Goal: Task Accomplishment & Management: Complete application form

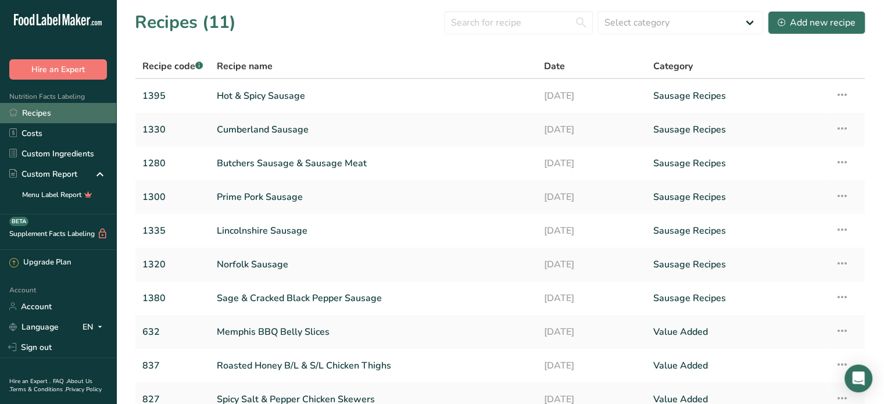
click at [73, 112] on link "Recipes" at bounding box center [58, 113] width 116 height 20
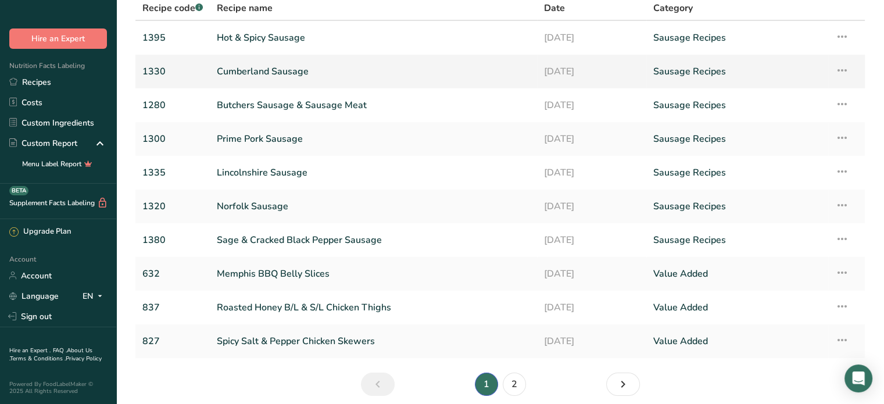
scroll to position [105, 0]
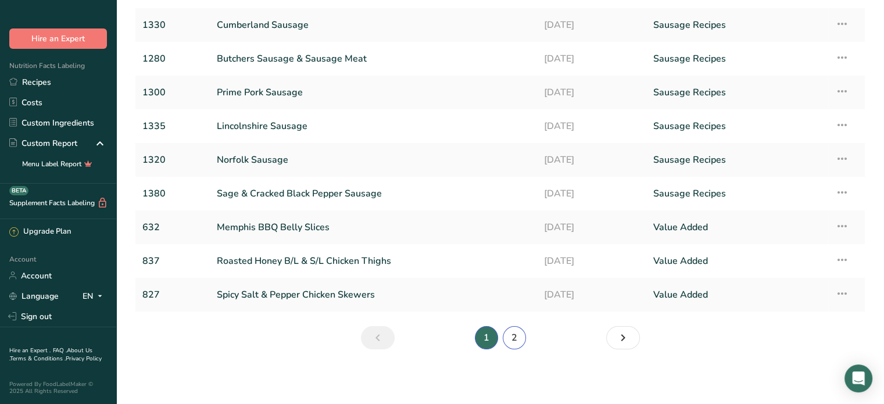
click at [515, 334] on link "2" at bounding box center [514, 337] width 23 height 23
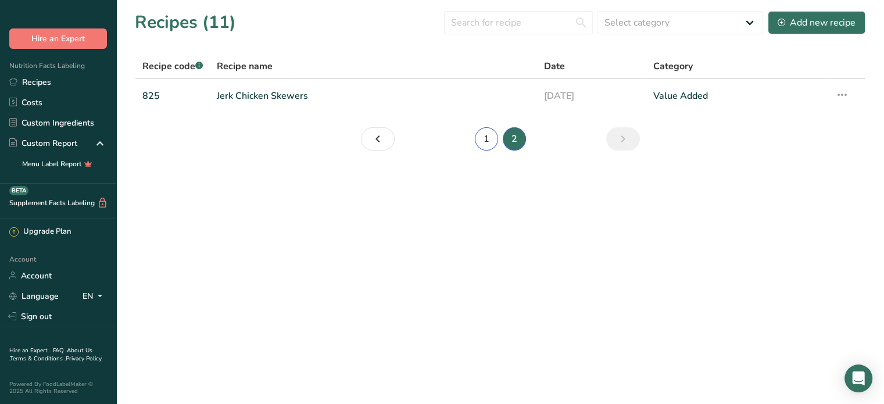
click at [493, 137] on link "1" at bounding box center [486, 138] width 23 height 23
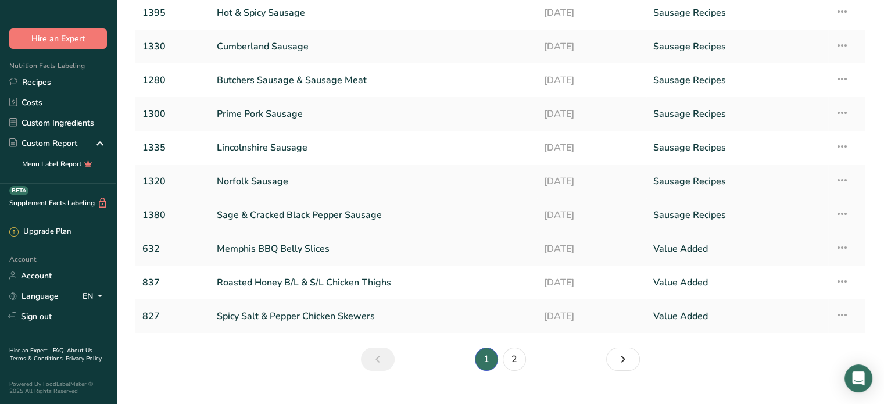
scroll to position [105, 0]
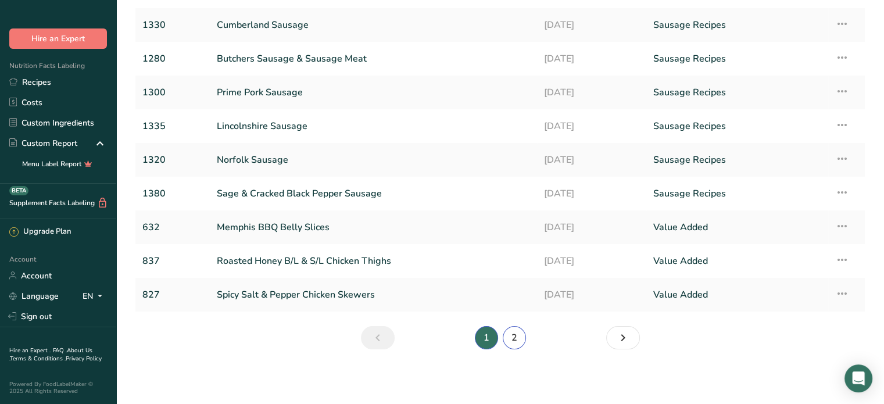
click at [510, 339] on link "2" at bounding box center [514, 337] width 23 height 23
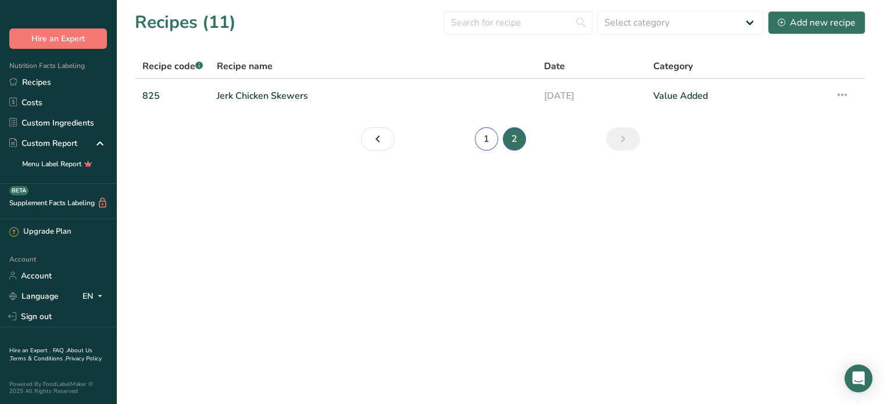
click at [494, 139] on link "1" at bounding box center [486, 138] width 23 height 23
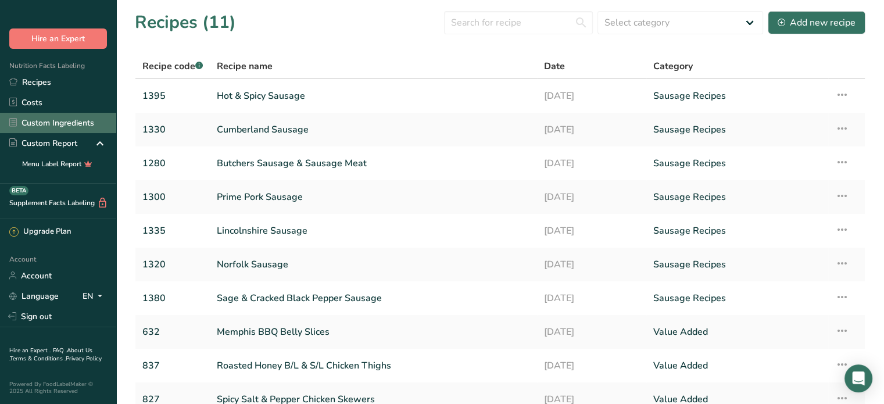
click at [72, 113] on link "Custom Ingredients" at bounding box center [58, 123] width 116 height 20
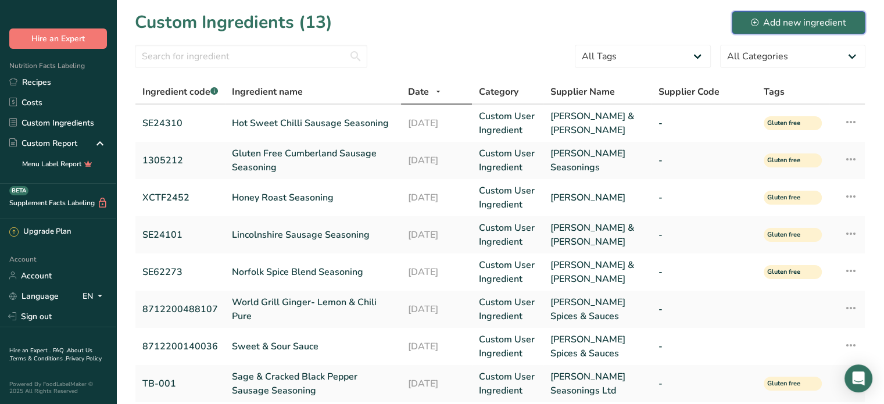
click at [828, 23] on div "Add new ingredient" at bounding box center [798, 23] width 95 height 14
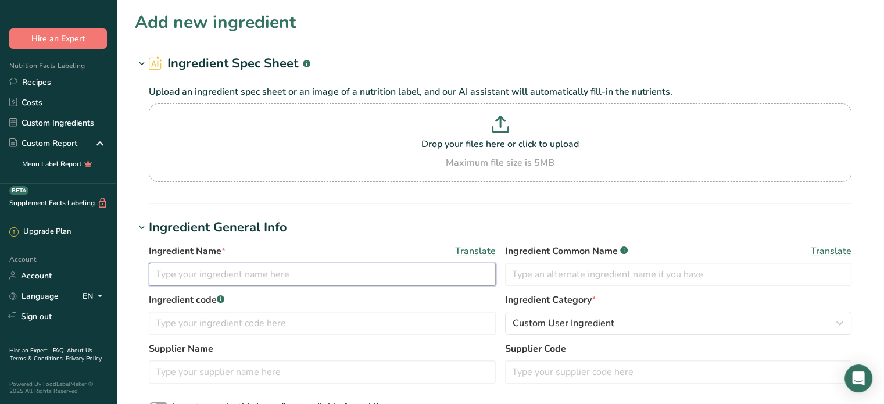
click at [170, 277] on input "text" at bounding box center [322, 274] width 347 height 23
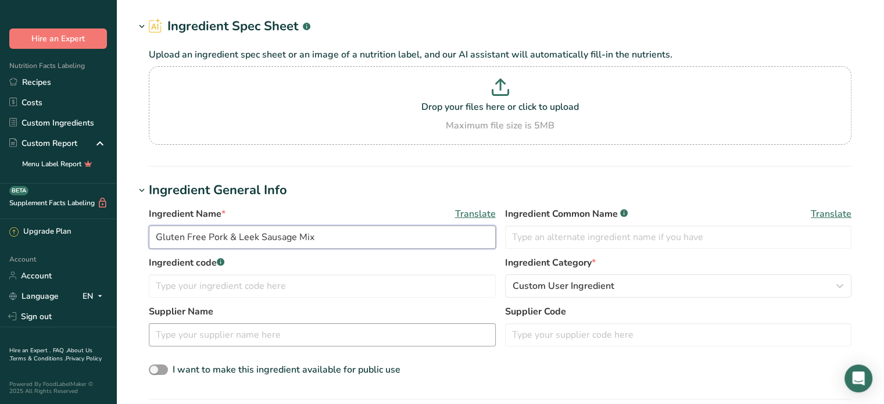
scroll to position [58, 0]
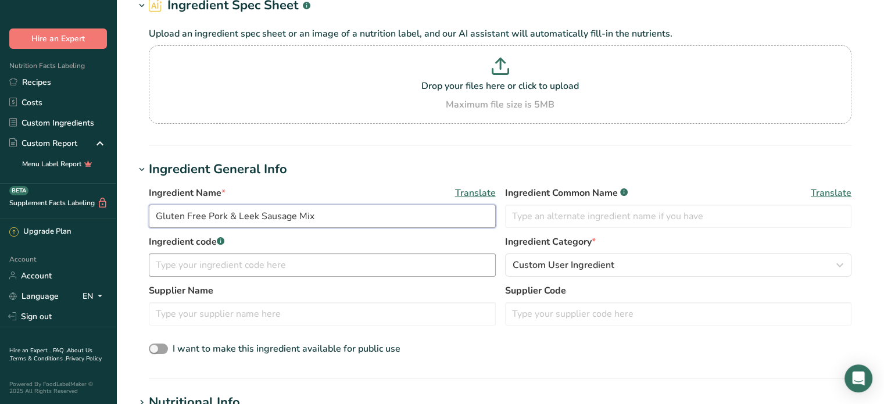
type input "Gluten Free Pork & Leek Sausage Mix"
click at [274, 259] on input "text" at bounding box center [322, 265] width 347 height 23
type input "TB-002"
click at [230, 313] on input "text" at bounding box center [322, 313] width 347 height 23
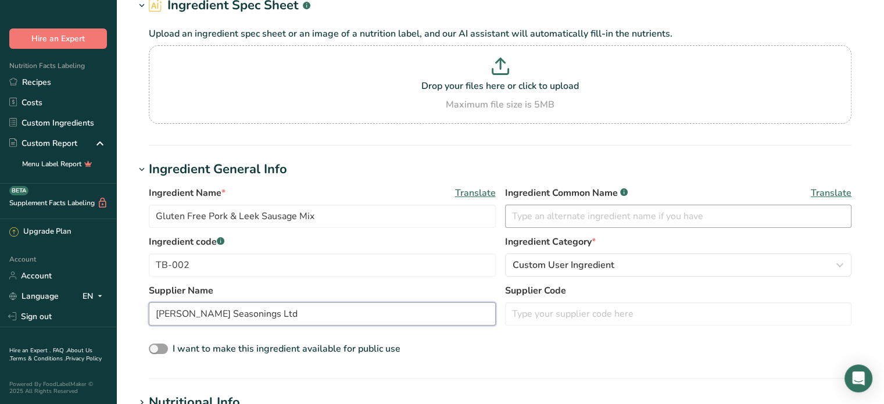
type input "[PERSON_NAME] Seasonings Ltd"
click at [606, 213] on input "text" at bounding box center [678, 216] width 347 height 23
type input "P"
type input "Seasoning"
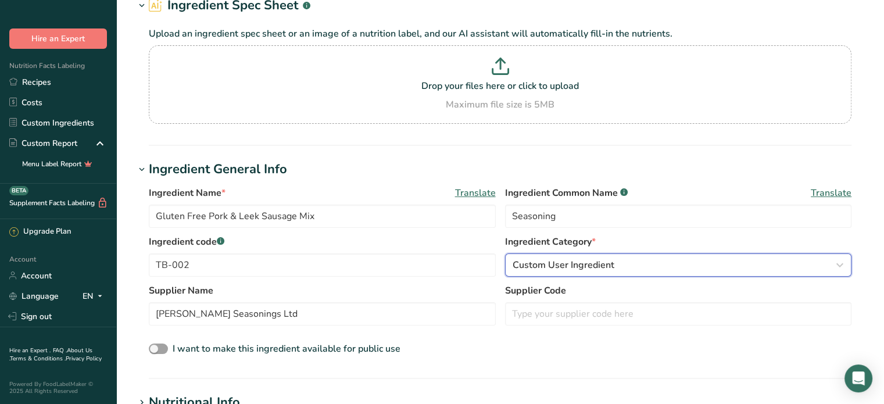
click at [633, 265] on div "Custom User Ingredient" at bounding box center [675, 265] width 325 height 14
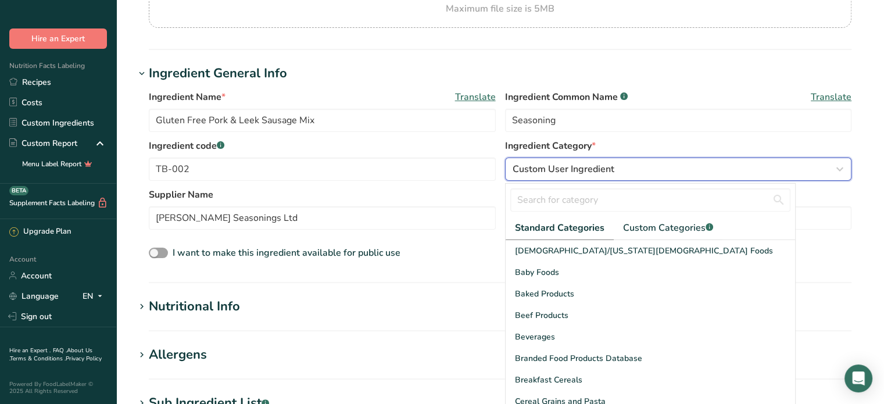
scroll to position [174, 0]
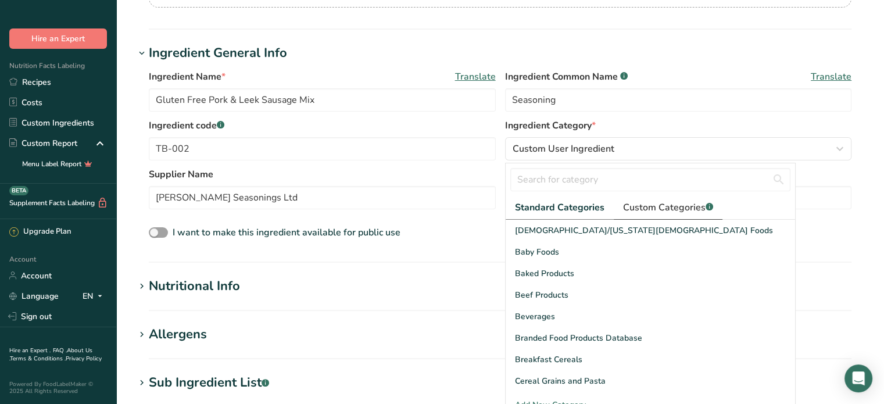
click at [652, 205] on span "Custom Categories .a-a{fill:#347362;}.b-a{fill:#fff;}" at bounding box center [668, 208] width 90 height 14
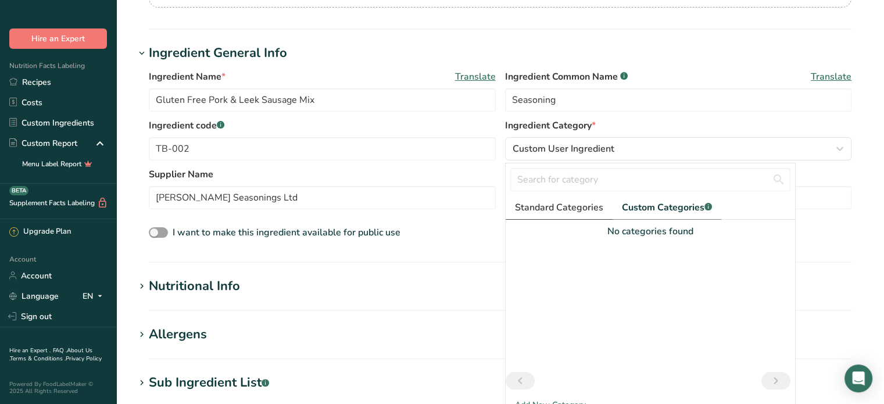
click at [561, 209] on span "Standard Categories" at bounding box center [559, 208] width 88 height 14
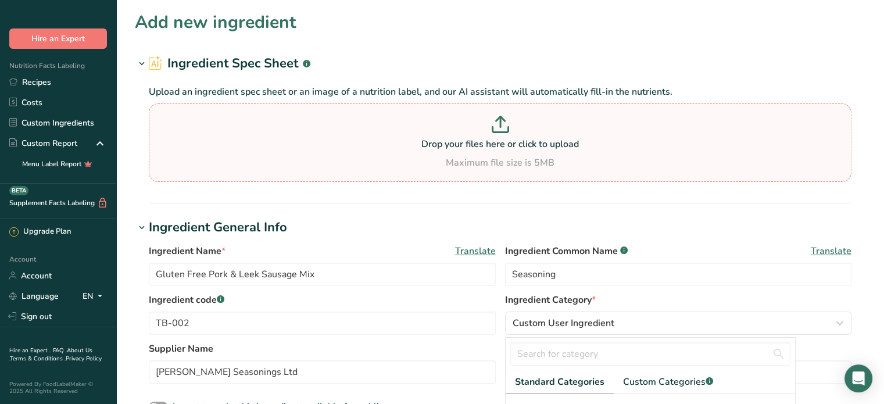
scroll to position [0, 0]
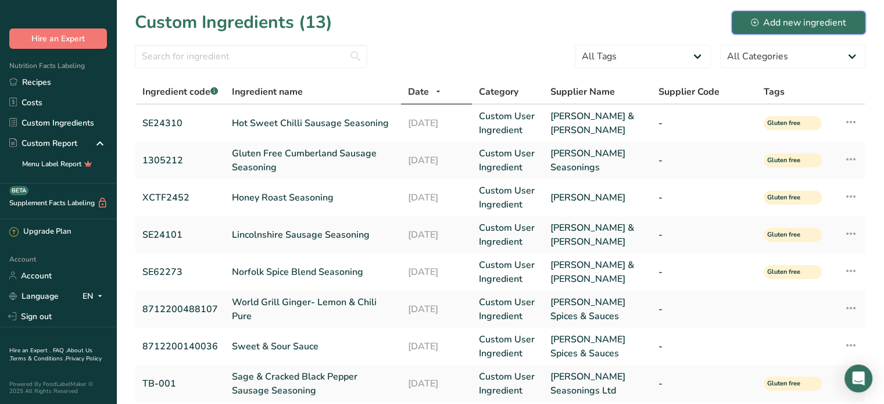
click at [802, 25] on div "Add new ingredient" at bounding box center [798, 23] width 95 height 14
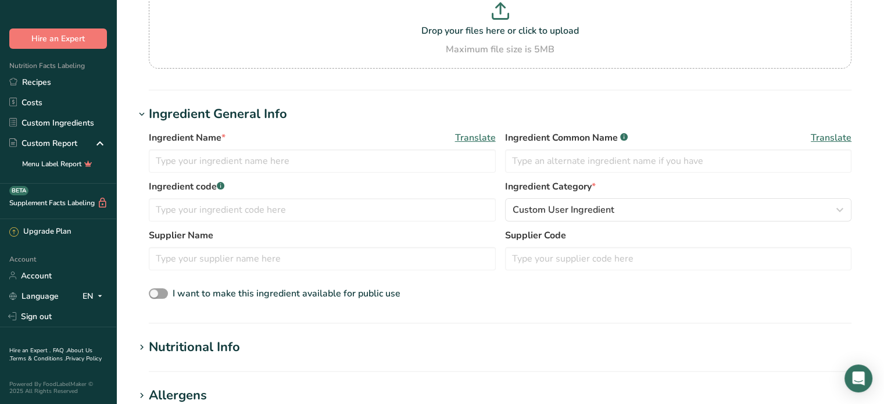
scroll to position [116, 0]
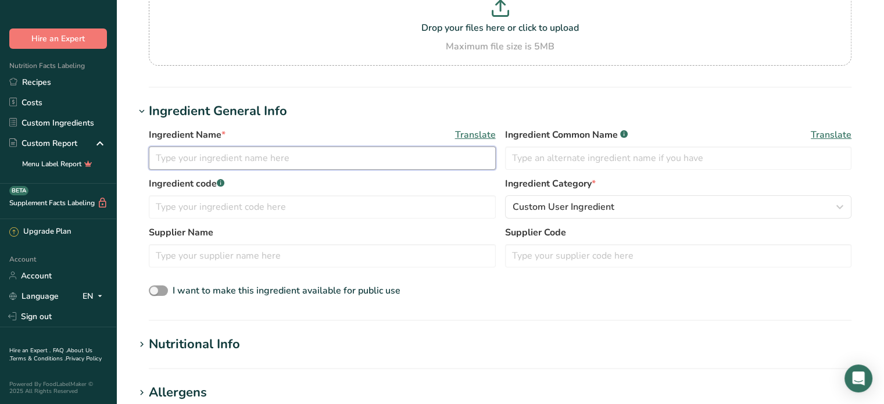
click at [222, 157] on input "text" at bounding box center [322, 158] width 347 height 23
type input "Gluten Free Pork & Leek Sausage Mix"
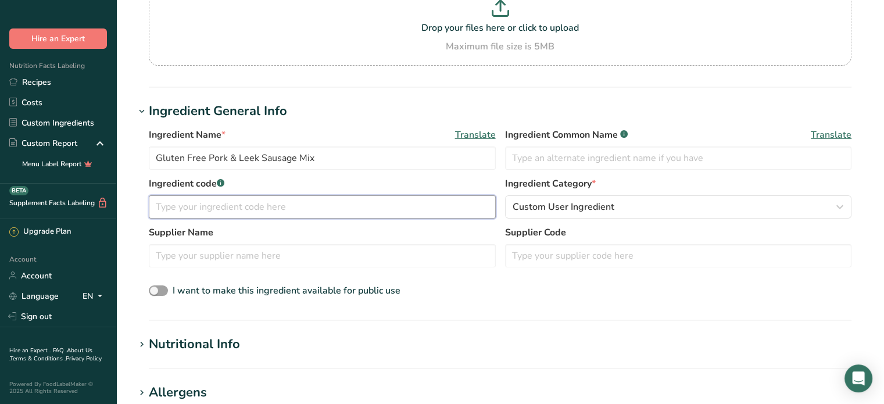
click at [234, 204] on input "text" at bounding box center [322, 206] width 347 height 23
type input "TB-002"
click at [542, 160] on input "text" at bounding box center [678, 158] width 347 height 23
type input "s"
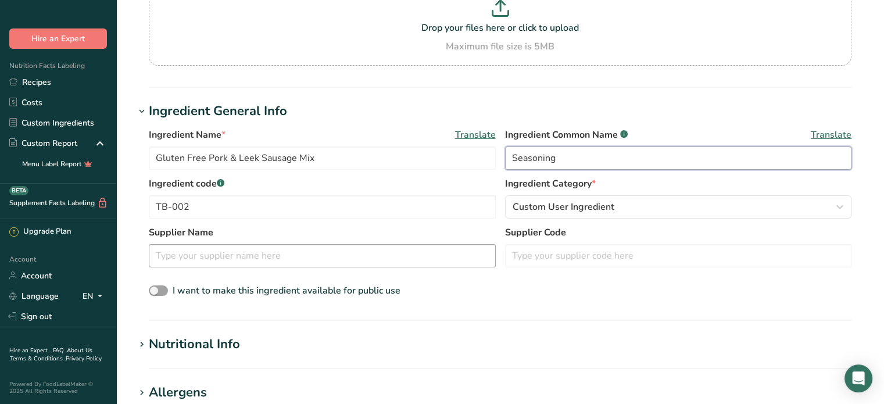
type input "Seasoning"
click at [305, 256] on input "text" at bounding box center [322, 255] width 347 height 23
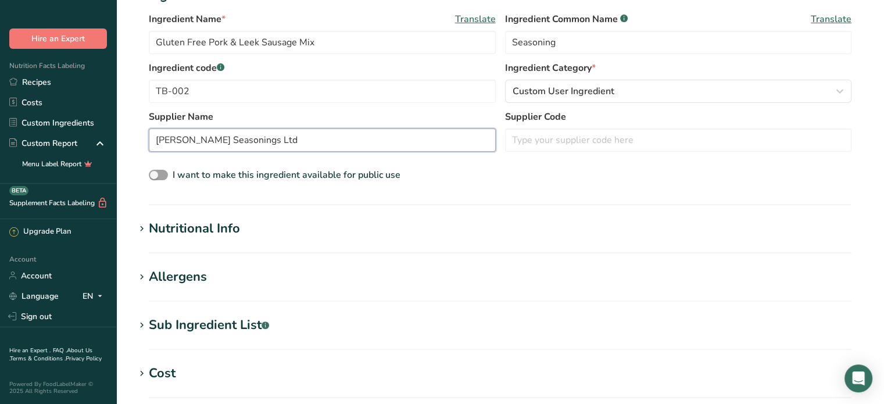
scroll to position [233, 0]
type input "[PERSON_NAME] Seasonings Ltd"
click at [188, 222] on div "Nutritional Info" at bounding box center [194, 228] width 91 height 19
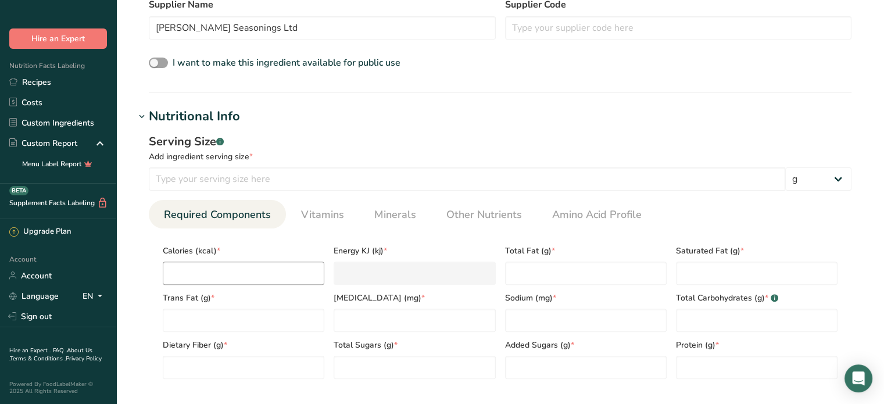
scroll to position [349, 0]
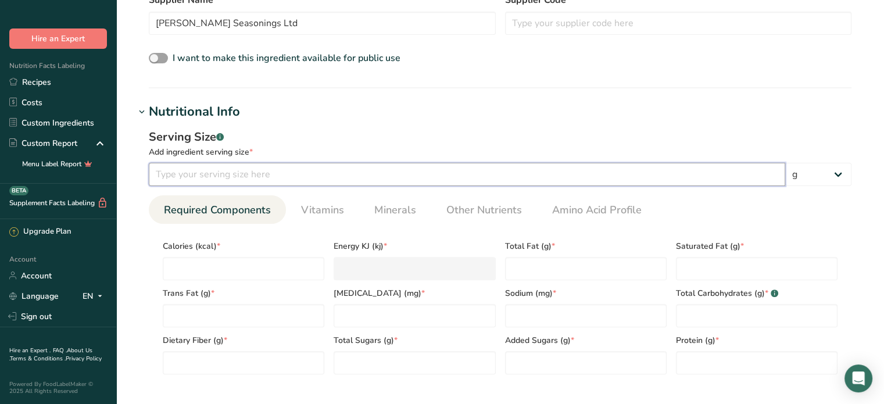
click at [240, 172] on input "number" at bounding box center [467, 174] width 637 height 23
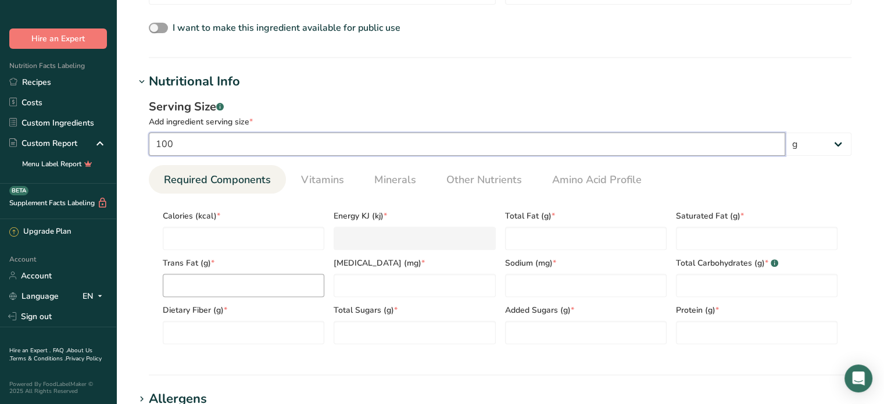
scroll to position [407, 0]
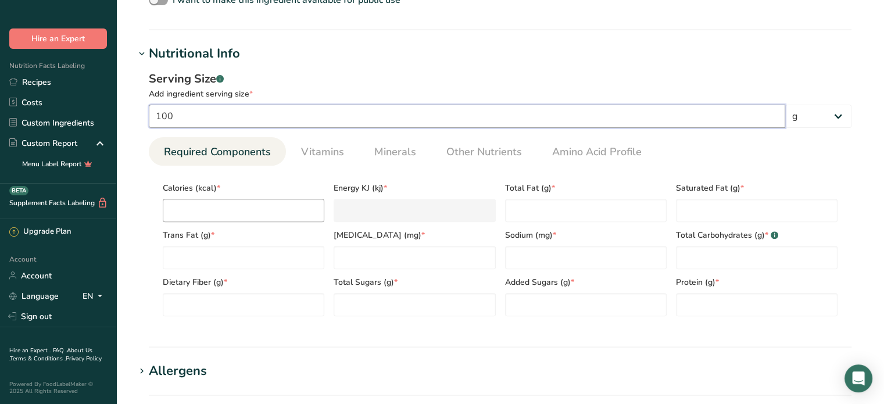
type input "100"
click at [228, 203] on input "number" at bounding box center [244, 210] width 162 height 23
type input "3"
type KJ "12.6"
type input "32"
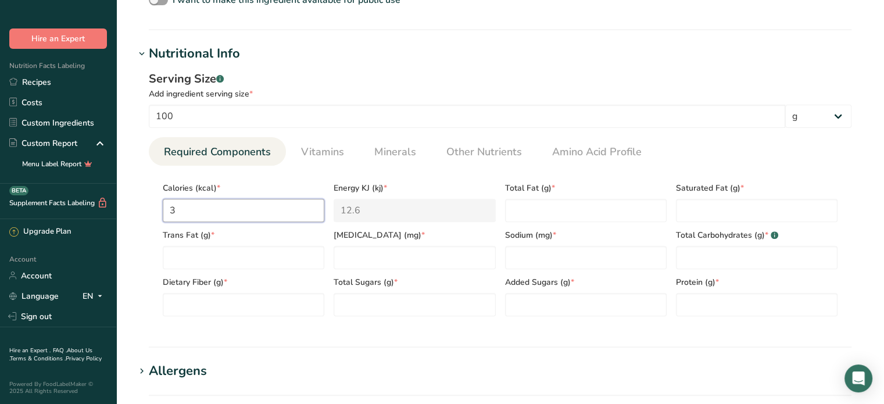
type KJ "133.9"
type input "329"
type KJ "1376.5"
type input "32"
type KJ "133.9"
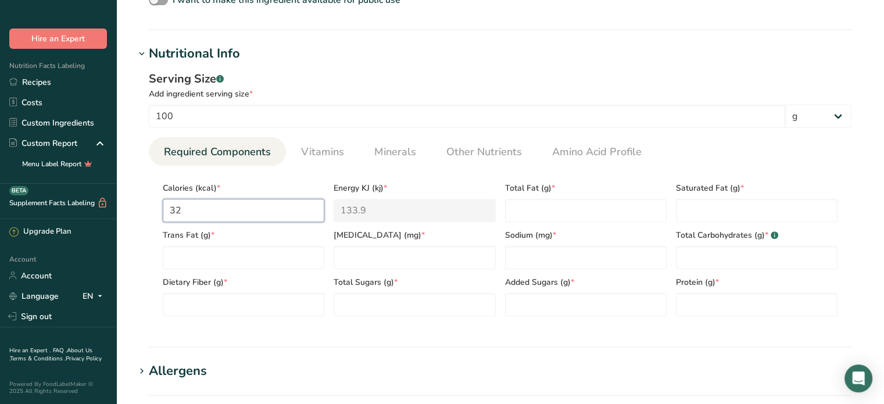
type input "323"
type KJ "1351.4"
type input "323.2"
type KJ "1352.3"
type input "323"
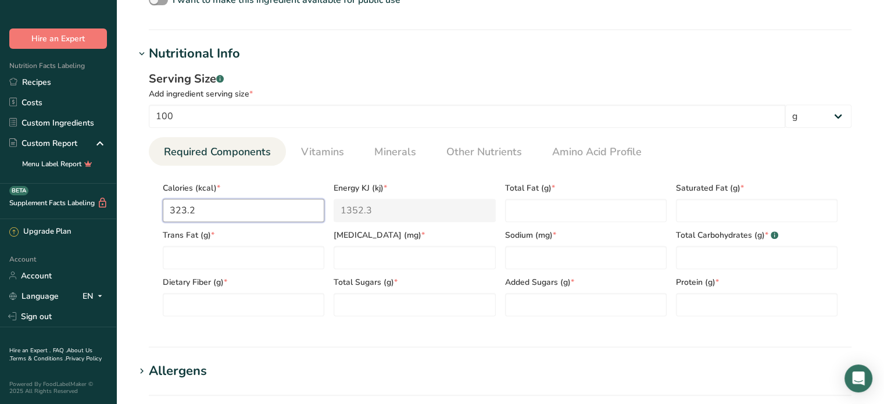
type KJ "1351.4"
type input "323.9"
type KJ "1355.2"
type input "323.9"
type Fat "1.8"
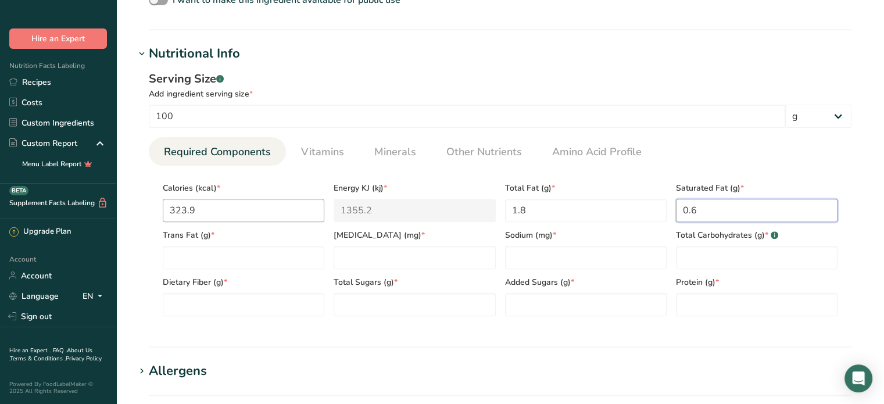
type Fat "0.6"
type Fat "0.0"
type input "0.0"
type input "4417.1"
type Carbohydrates "68.5"
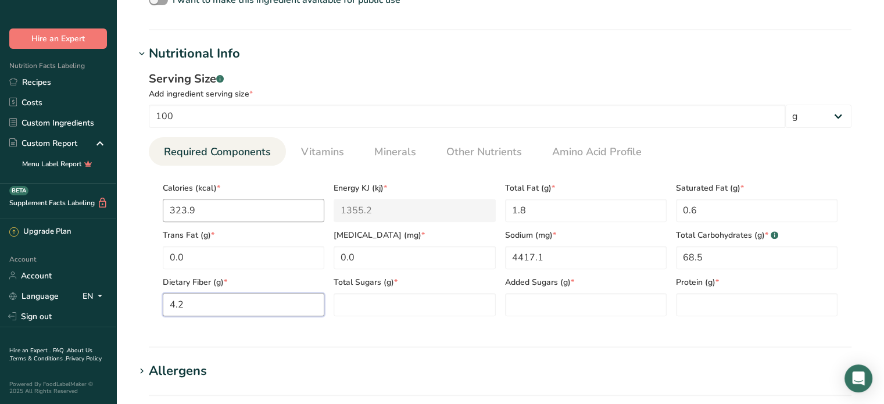
type Fiber "4.2"
type Sugars "0.3"
type Sugars "0"
type input "6.4"
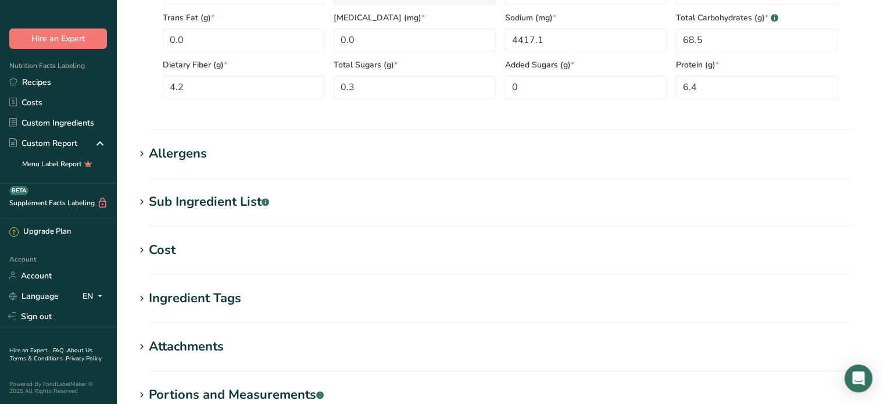
click at [240, 148] on h1 "Allergens" at bounding box center [500, 153] width 731 height 19
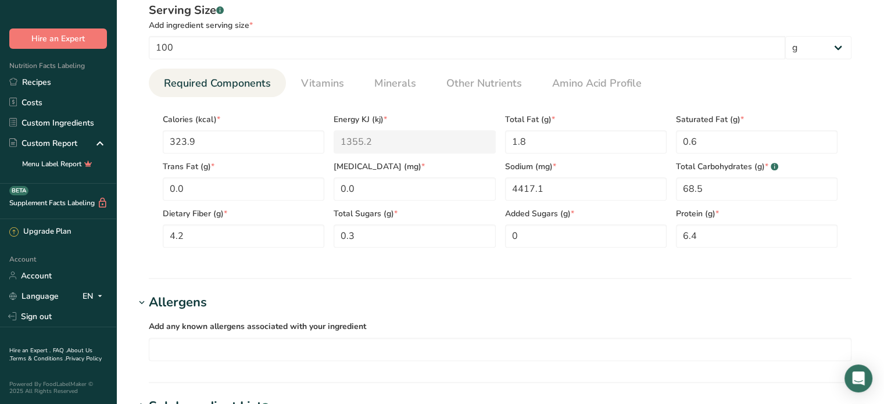
scroll to position [450, 0]
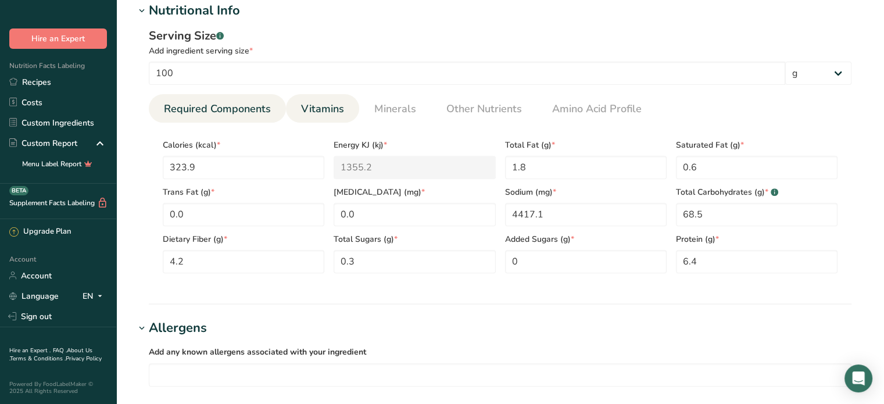
click at [305, 113] on span "Vitamins" at bounding box center [322, 109] width 43 height 16
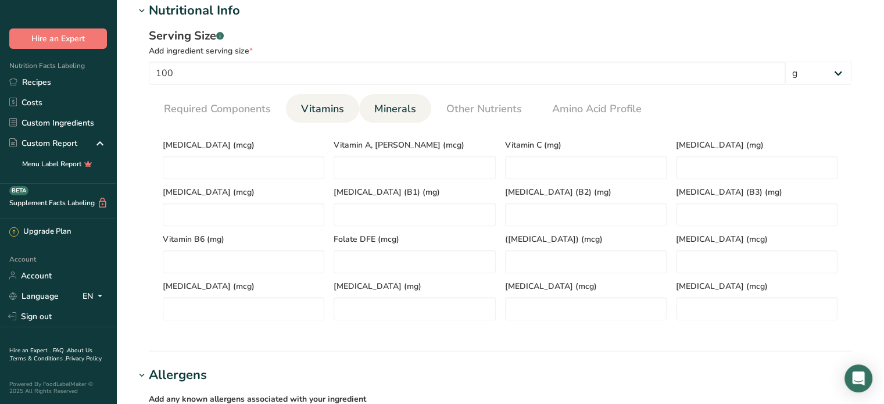
click at [384, 106] on span "Minerals" at bounding box center [395, 109] width 42 height 16
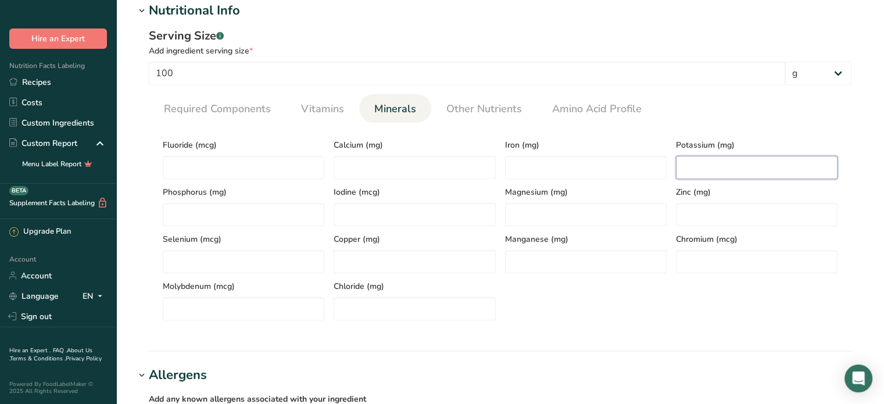
click at [702, 170] on input "number" at bounding box center [757, 167] width 162 height 23
type input "23.0"
click at [505, 102] on span "Other Nutrients" at bounding box center [485, 109] width 76 height 16
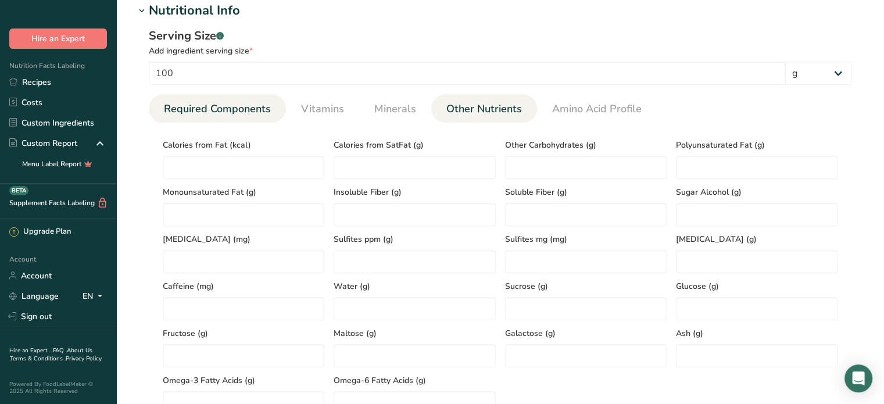
click at [195, 112] on span "Required Components" at bounding box center [217, 109] width 107 height 16
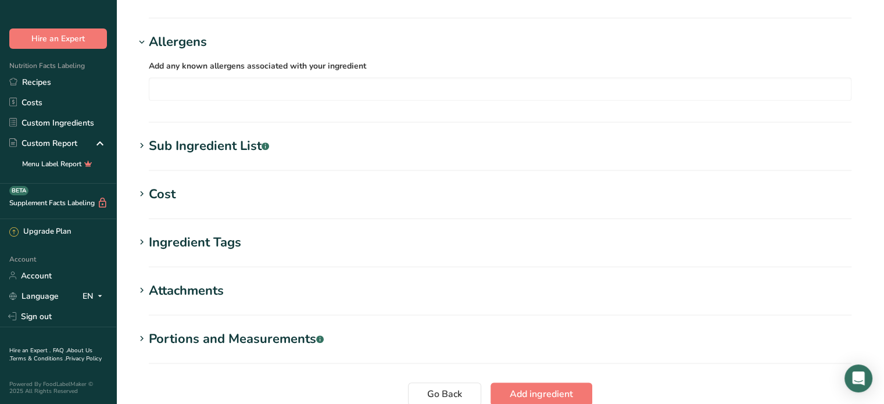
scroll to position [741, 0]
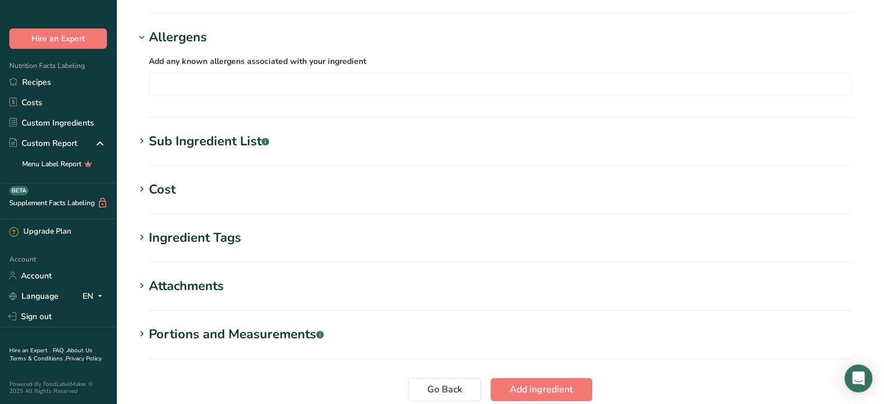
click at [242, 141] on div "Sub Ingredient List .a-a{fill:#347362;}.b-a{fill:#fff;}" at bounding box center [209, 141] width 120 height 19
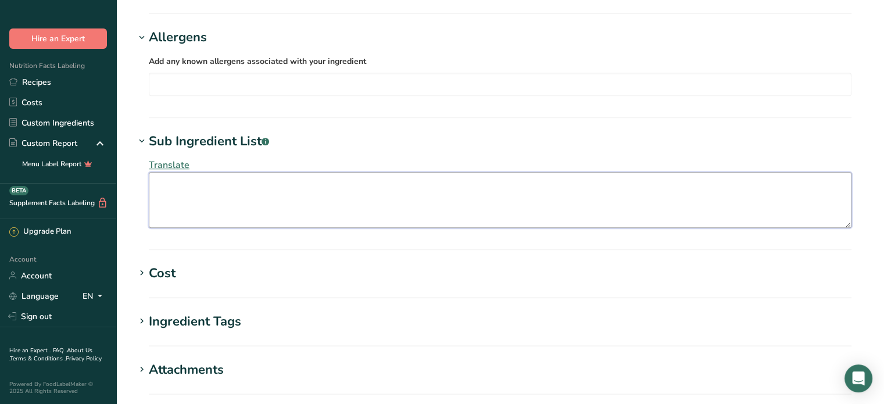
click at [241, 194] on textarea at bounding box center [500, 200] width 703 height 56
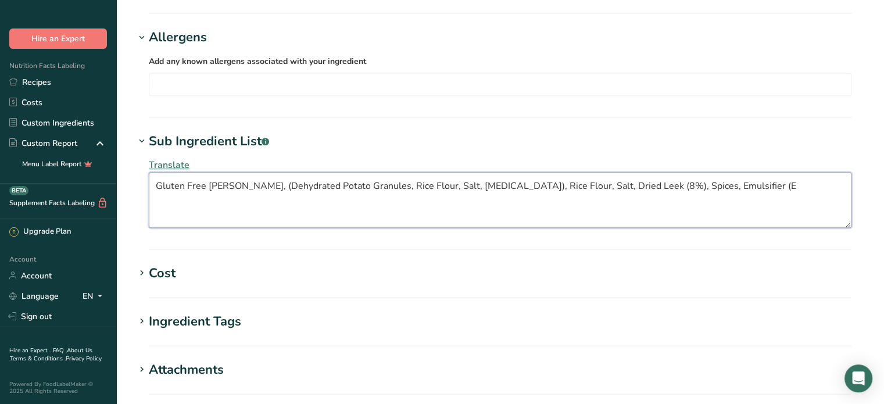
click at [713, 183] on textarea "Gluten Free [PERSON_NAME], (Dehydrated Potato Granules, Rice Flour, Salt, [MEDI…" at bounding box center [500, 200] width 703 height 56
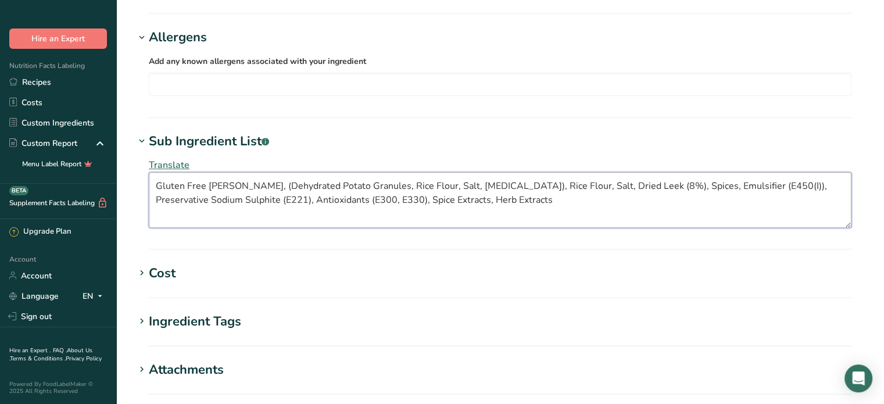
type textarea "Gluten Free [PERSON_NAME], (Dehydrated Potato Granules, Rice Flour, Salt, [MEDI…"
click at [265, 277] on h1 "Cost" at bounding box center [500, 273] width 731 height 19
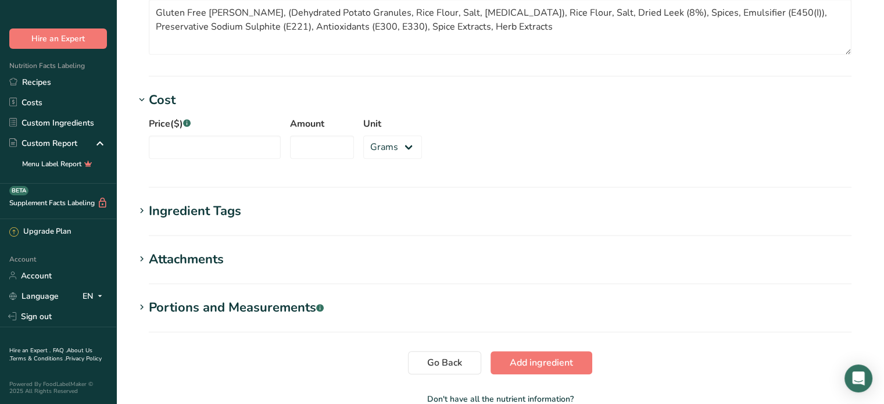
scroll to position [915, 0]
click at [265, 213] on h1 "Ingredient Tags" at bounding box center [500, 210] width 731 height 19
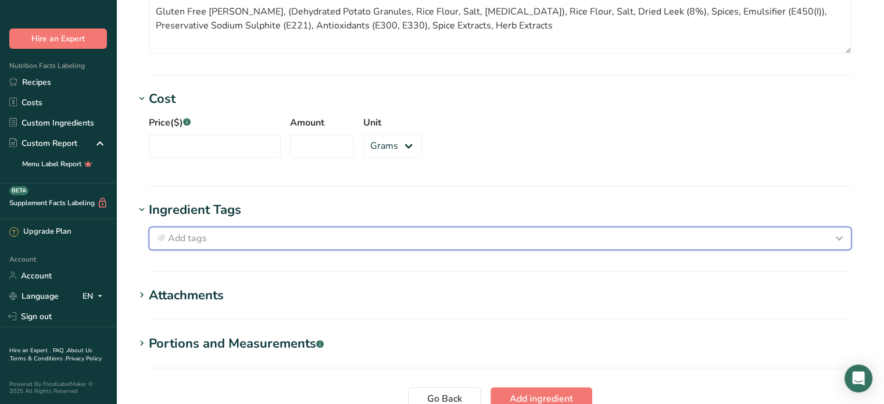
click at [255, 235] on div "Add tags" at bounding box center [500, 238] width 693 height 14
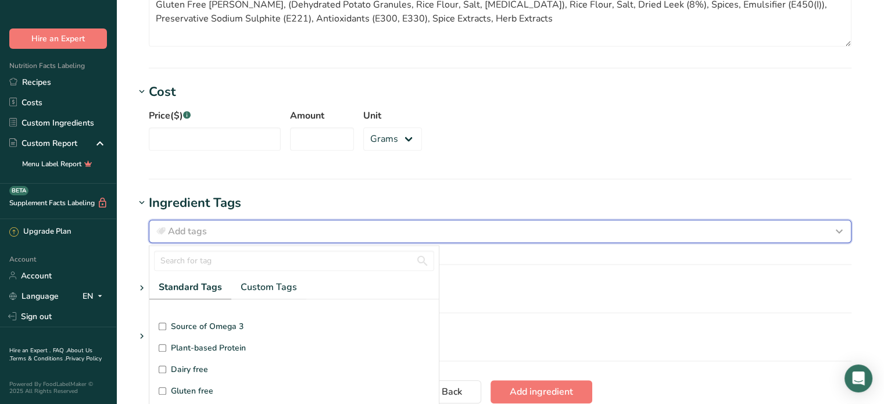
scroll to position [58, 0]
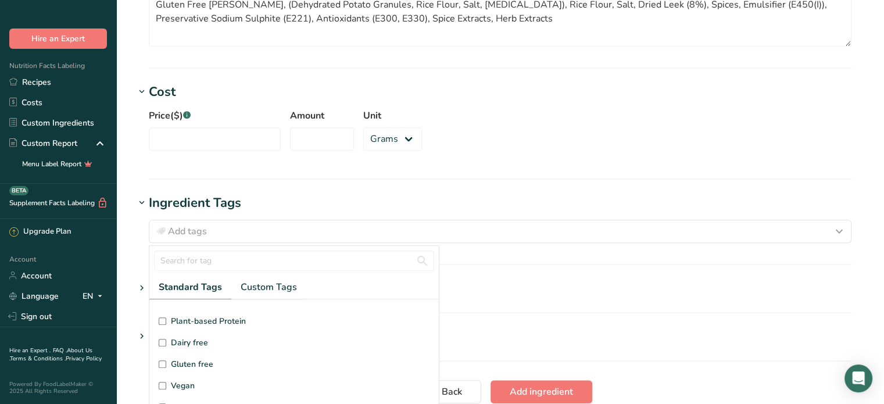
click at [198, 361] on span "Gluten free" at bounding box center [192, 364] width 42 height 12
click at [166, 361] on input "Gluten free" at bounding box center [163, 364] width 8 height 8
checkbox input "true"
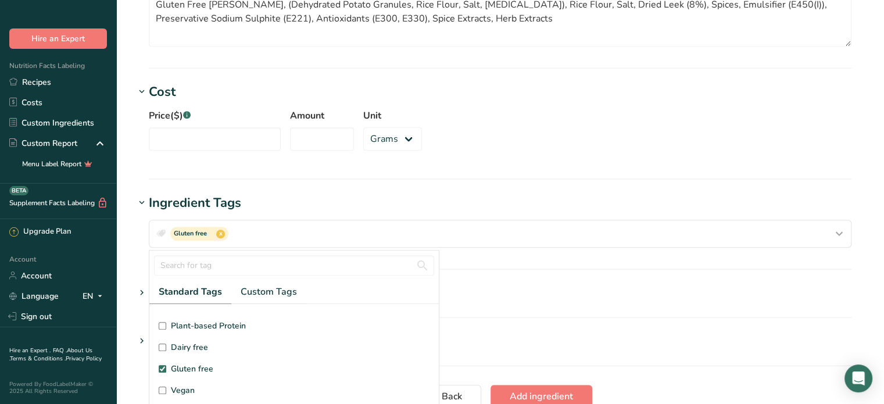
click at [636, 336] on h1 "Portions and Measurements .a-a{fill:#347362;}.b-a{fill:#fff;}" at bounding box center [500, 341] width 731 height 19
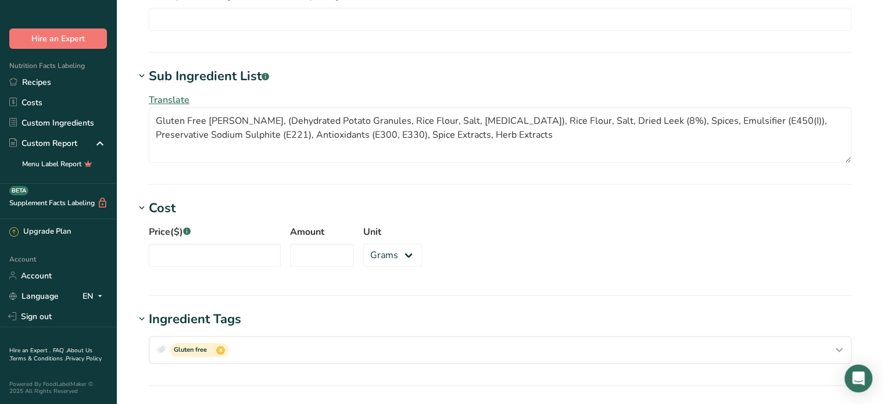
scroll to position [748, 0]
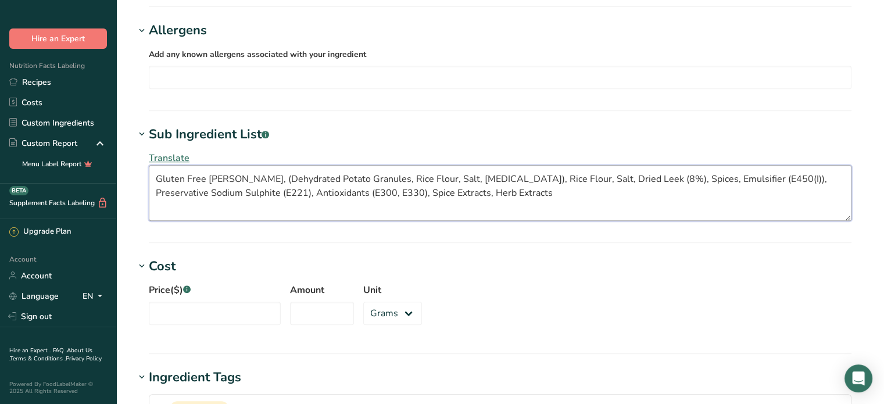
click at [716, 177] on textarea "Gluten Free [PERSON_NAME], (Dehydrated Potato Granules, Rice Flour, Salt, [MEDI…" at bounding box center [500, 193] width 703 height 56
click at [462, 190] on textarea "Gluten Free [PERSON_NAME], (Dehydrated Potato Granules, Rice Flour, Salt, [MEDI…" at bounding box center [500, 193] width 703 height 56
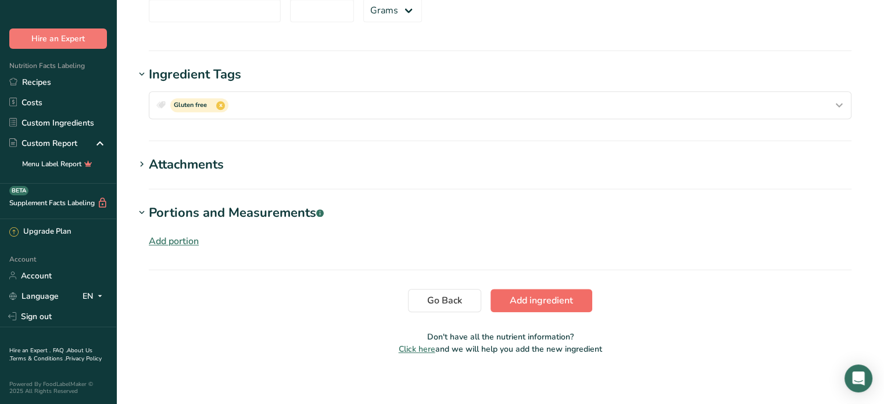
scroll to position [1056, 0]
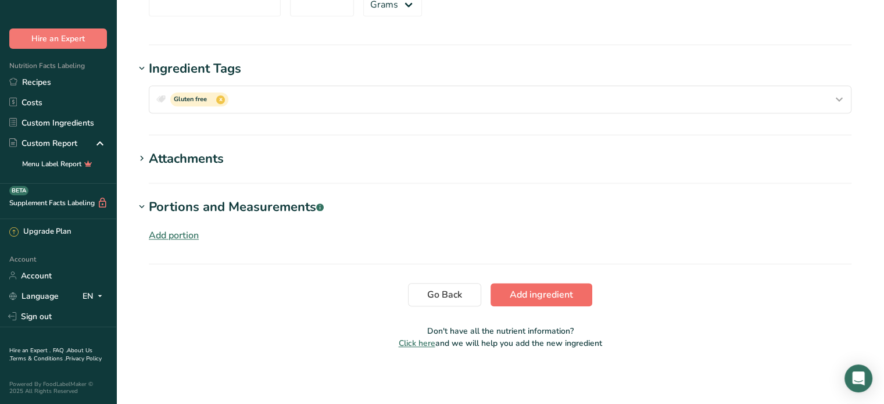
type textarea "Gluten Free [PERSON_NAME], (Dehydrated Potato Granules, Rice Flour, Salt, [MEDI…"
click at [547, 299] on span "Add ingredient" at bounding box center [541, 295] width 63 height 14
